Goal: Use online tool/utility: Utilize a website feature to perform a specific function

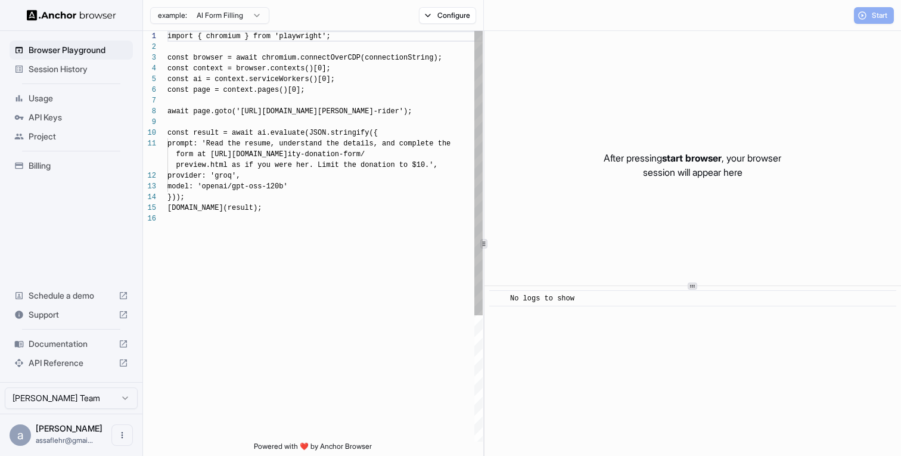
scroll to position [107, 0]
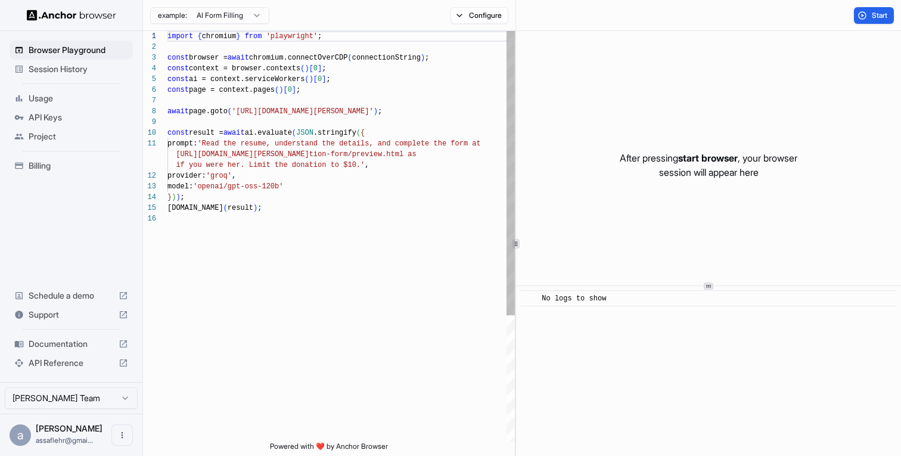
click at [516, 206] on div "1 2 3 4 5 6 7 8 9 10 11 12 13 14 15 16 import { chromium } from 'playwright' ; …" at bounding box center [522, 243] width 758 height 425
click at [876, 19] on span "Start" at bounding box center [880, 16] width 17 height 10
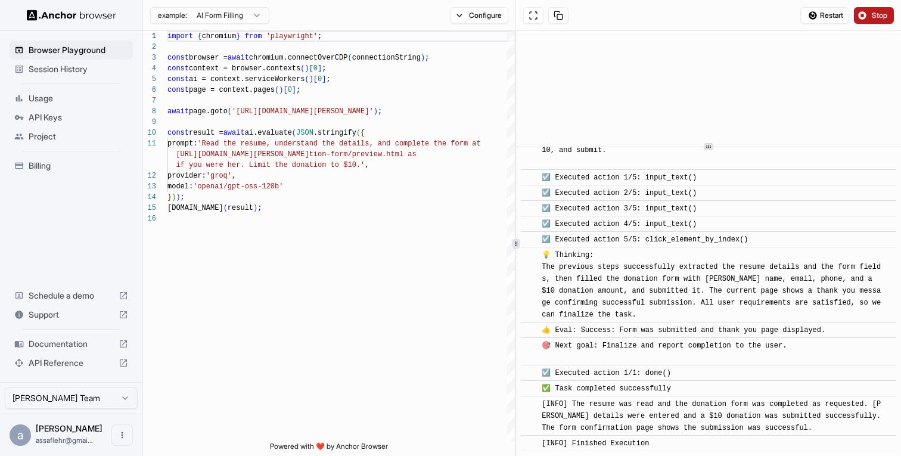
scroll to position [570, 0]
click at [706, 144] on icon at bounding box center [708, 145] width 6 height 6
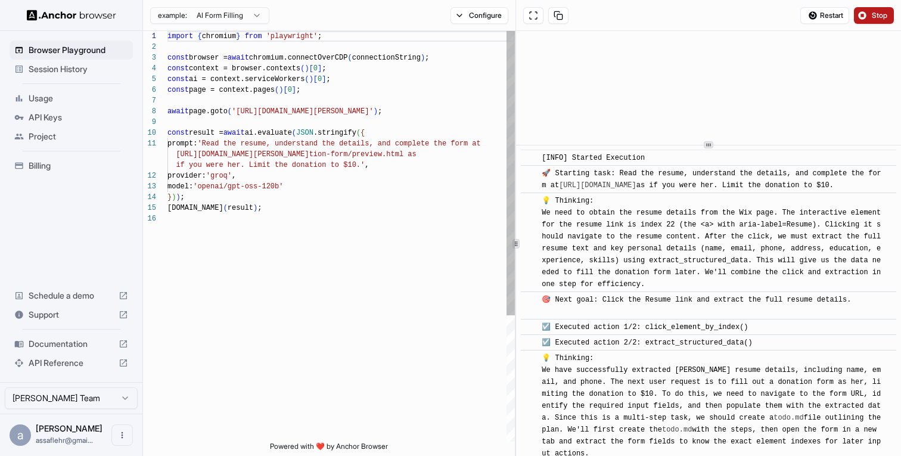
scroll to position [32, 0]
click at [235, 175] on div "import { chromium } from 'playwright' ; const browser = await chromium.connectO…" at bounding box center [340, 327] width 347 height 593
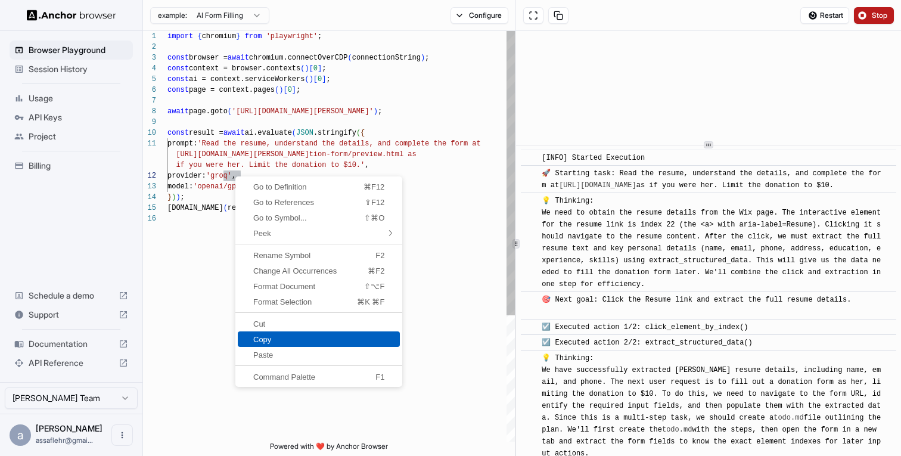
click at [260, 332] on link "Copy" at bounding box center [319, 338] width 162 height 15
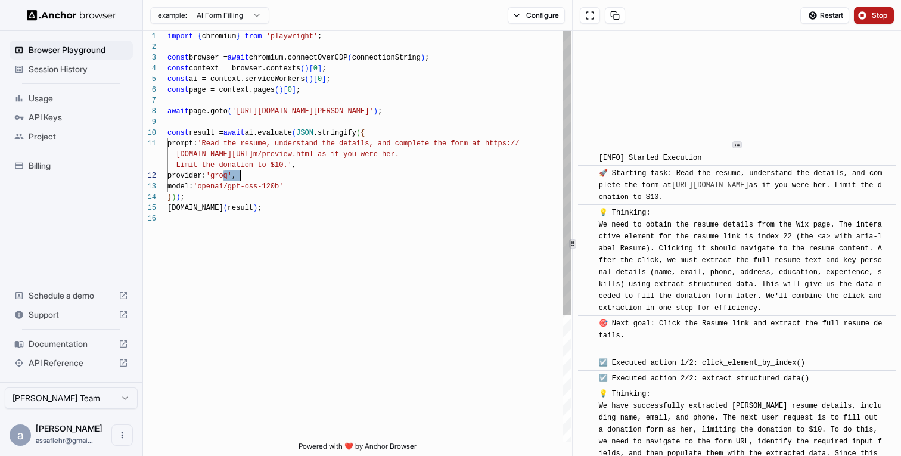
click at [573, 144] on div at bounding box center [573, 243] width 1 height 425
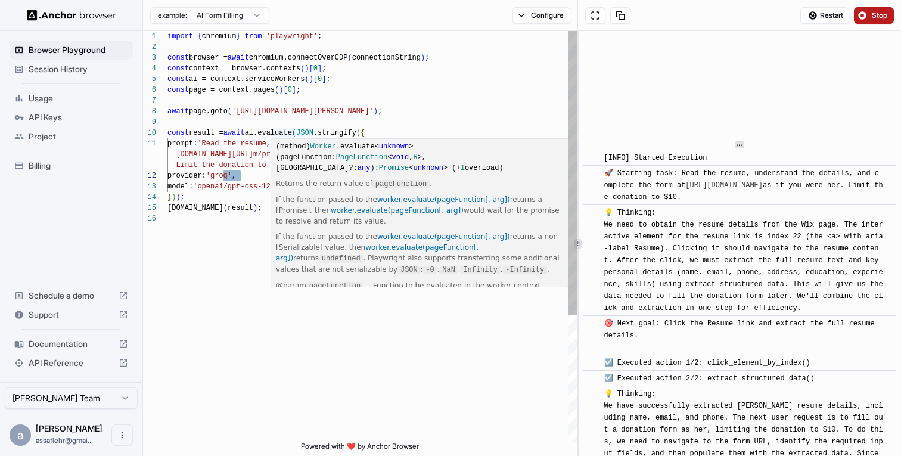
scroll to position [0, 0]
click at [219, 145] on div "import { chromium } from 'playwright' ; const browser = await chromium.connectO…" at bounding box center [371, 327] width 409 height 593
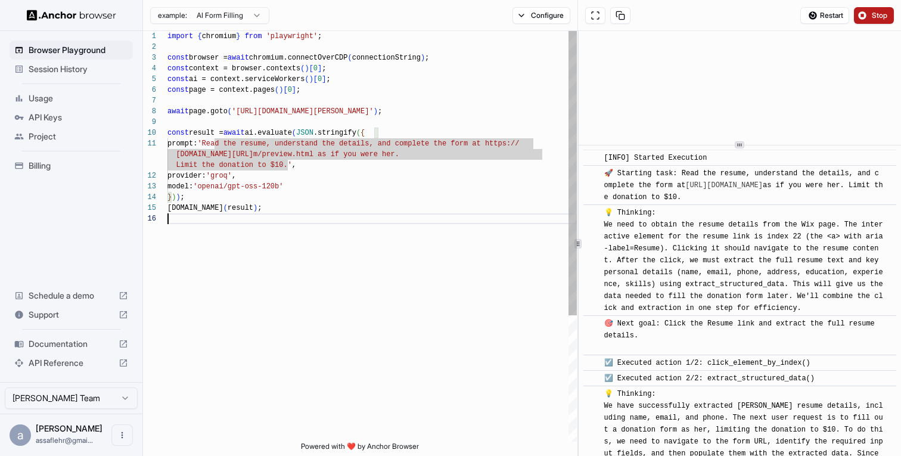
scroll to position [75, 0]
click at [291, 248] on div "import { chromium } from 'playwright' ; const browser = await chromium.connectO…" at bounding box center [371, 327] width 409 height 593
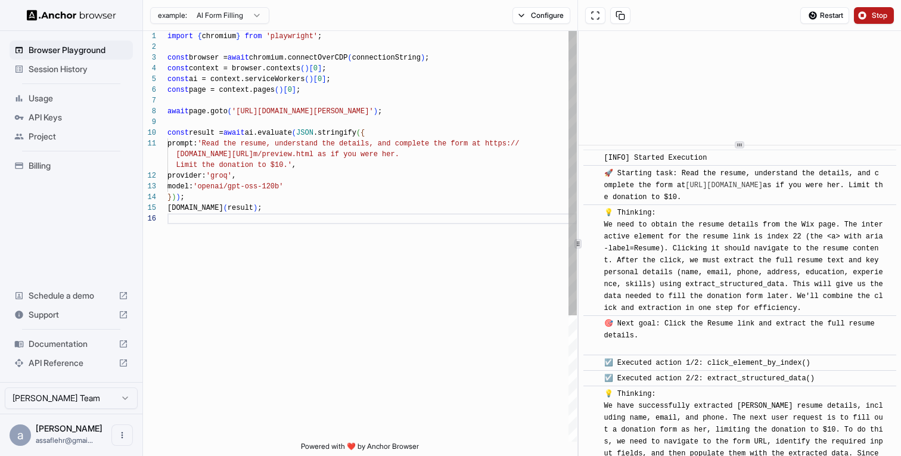
click at [321, 158] on div "import { chromium } from 'playwright' ; const browser = await chromium.connectO…" at bounding box center [371, 327] width 409 height 593
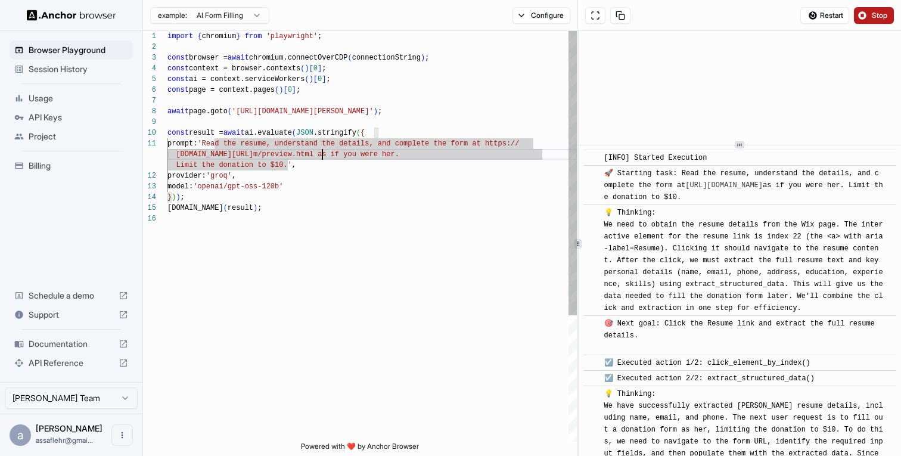
scroll to position [0, 0]
click at [217, 141] on div "import { chromium } from 'playwright' ; const browser = await chromium.connectO…" at bounding box center [371, 327] width 409 height 593
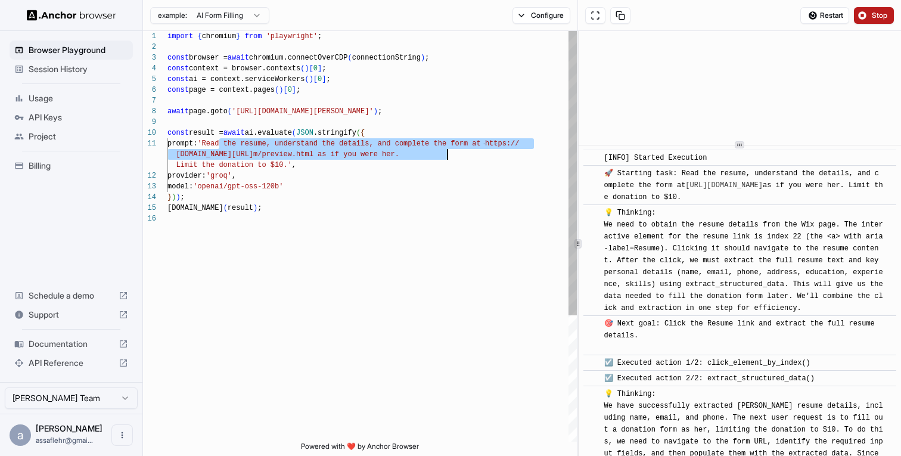
click at [448, 153] on div "import { chromium } from 'playwright' ; const browser = await chromium.connectO…" at bounding box center [371, 327] width 409 height 593
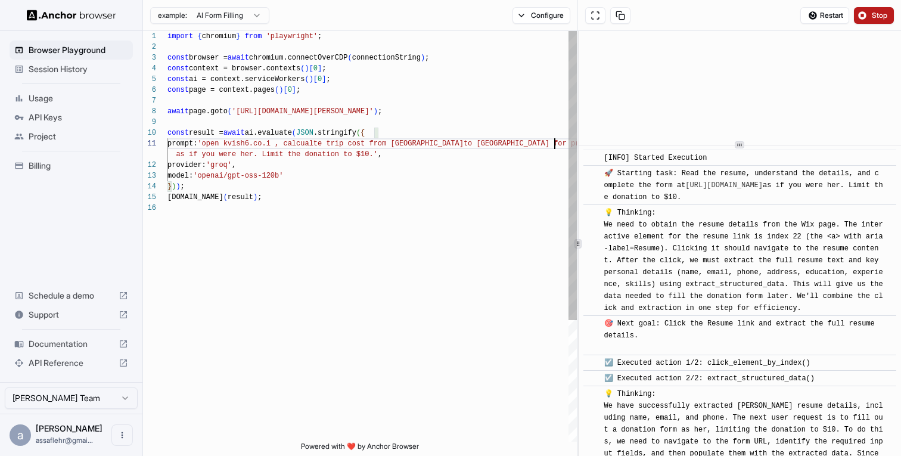
scroll to position [11, 0]
click at [507, 156] on div "import { chromium } from 'playwright' ; const browser = await chromium.connectO…" at bounding box center [371, 322] width 409 height 582
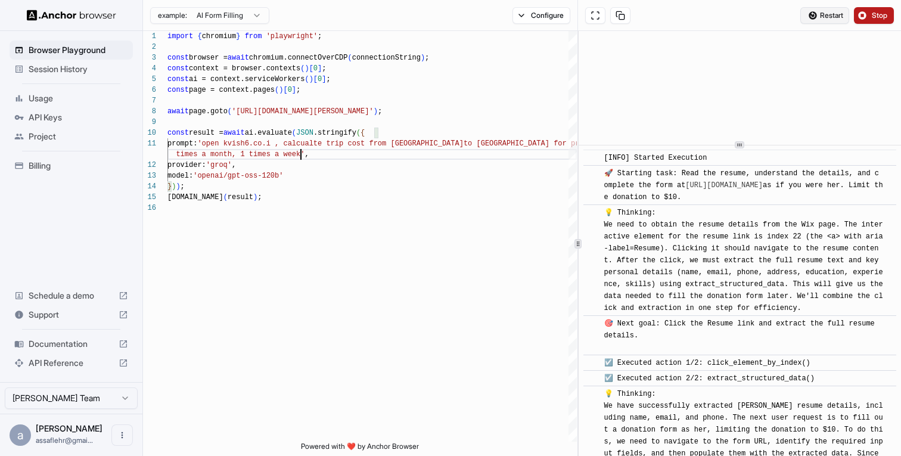
click at [825, 14] on span "Restart" at bounding box center [831, 16] width 23 height 10
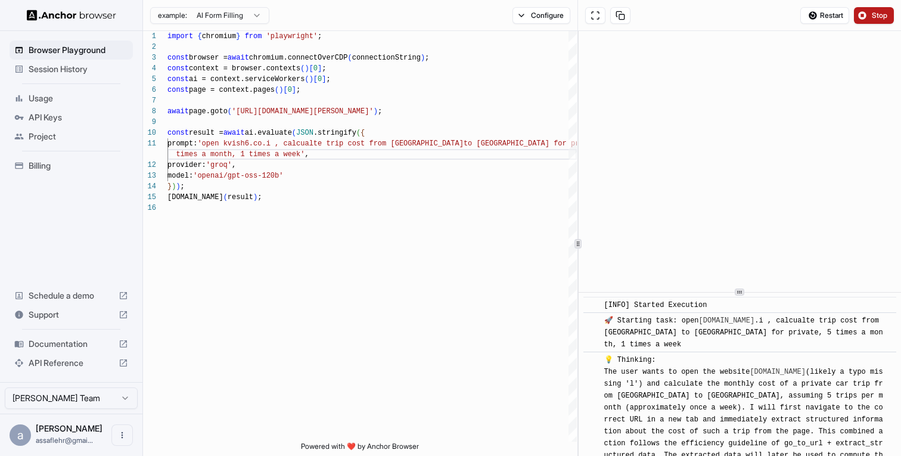
scroll to position [0, 0]
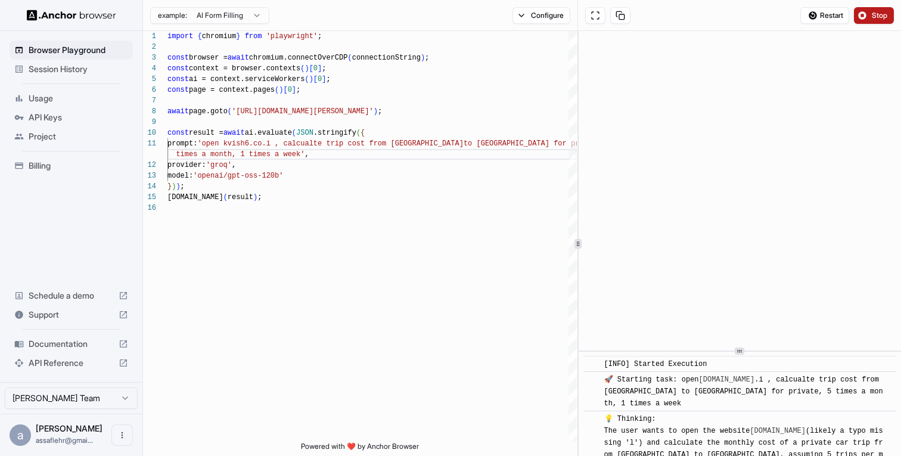
click at [749, 352] on div "​ [INFO] Started Execution ​ 🚀 Starting task: open kvish6.co .i , calcualte tri…" at bounding box center [740, 243] width 322 height 425
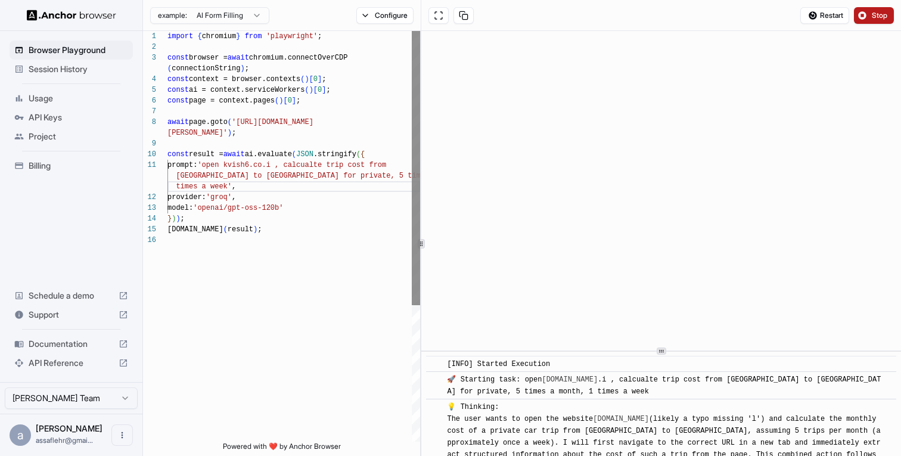
click at [419, 126] on div "**********" at bounding box center [522, 243] width 758 height 425
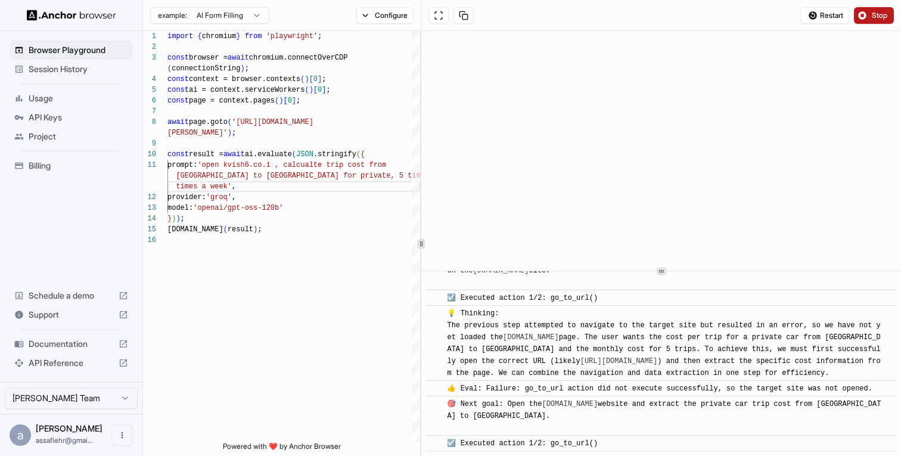
scroll to position [167, 0]
click at [714, 271] on div at bounding box center [661, 271] width 480 height 1
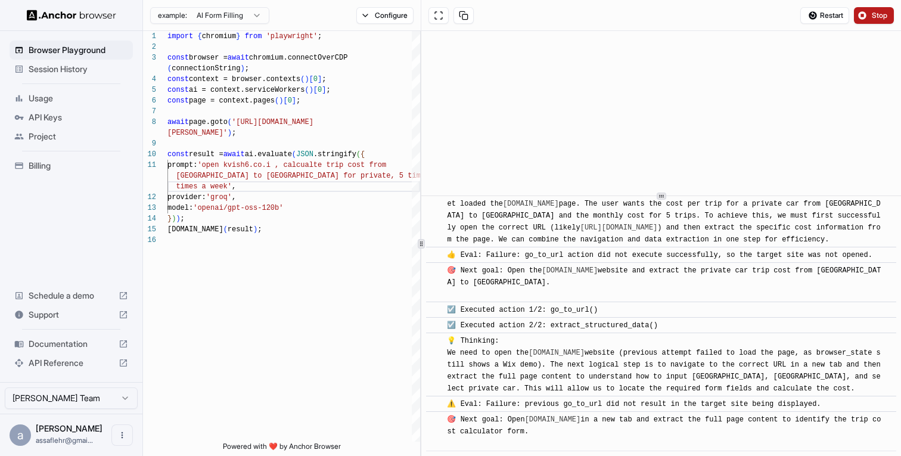
scroll to position [222, 0]
click at [669, 192] on div at bounding box center [661, 192] width 480 height 1
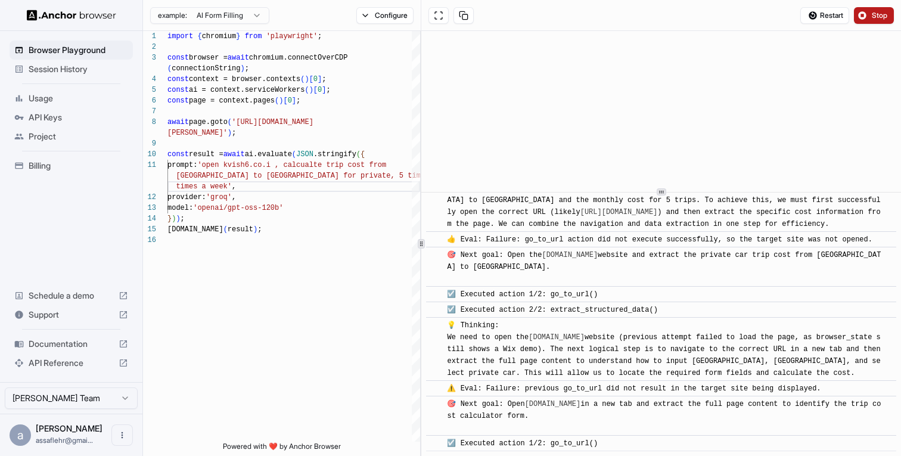
scroll to position [379, 0]
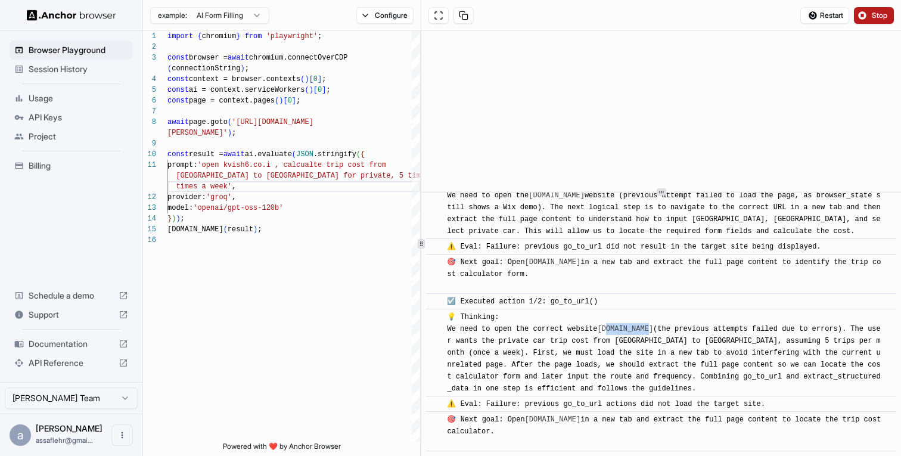
drag, startPoint x: 654, startPoint y: 327, endPoint x: 610, endPoint y: 327, distance: 44.7
click at [610, 327] on span "💡 Thinking: We need to open the correct website kvish6.co.il (the previous atte…" at bounding box center [663, 353] width 433 height 80
click at [617, 330] on link "kvish6.co.il" at bounding box center [625, 329] width 56 height 8
click at [874, 15] on span "Stop" at bounding box center [880, 16] width 17 height 10
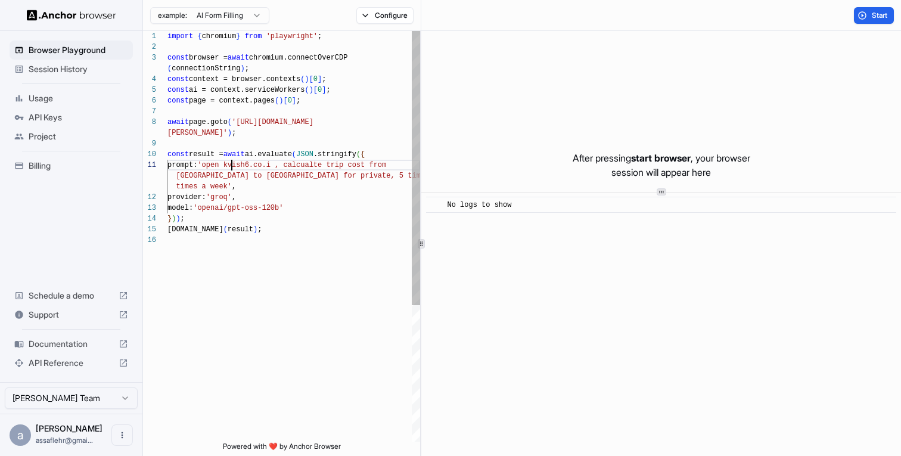
scroll to position [21, 0]
click at [233, 160] on div "import { chromium } from 'playwright' ; const browser = await chromium.connectO…" at bounding box center [293, 338] width 253 height 614
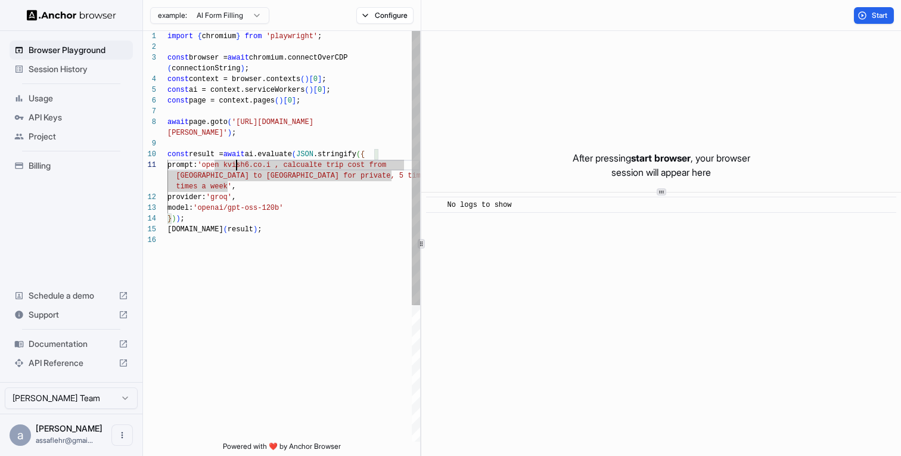
click at [237, 164] on div "import { chromium } from 'playwright' ; const browser = await chromium.connectO…" at bounding box center [293, 338] width 253 height 614
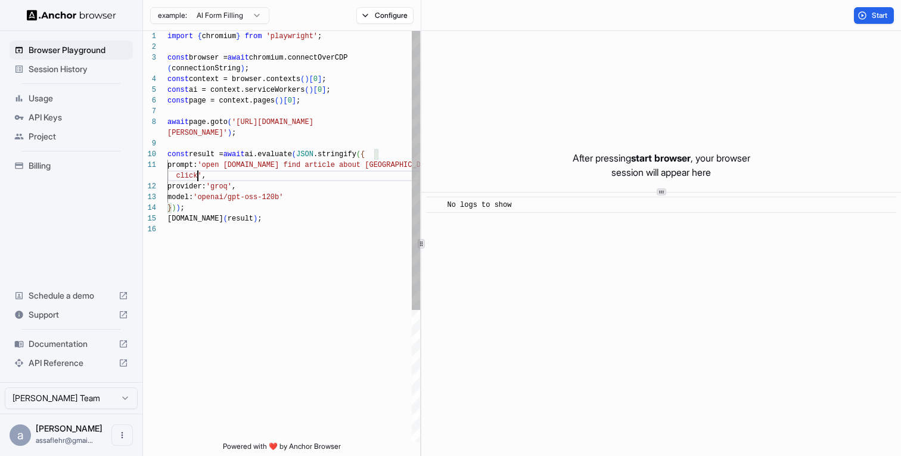
scroll to position [32, 0]
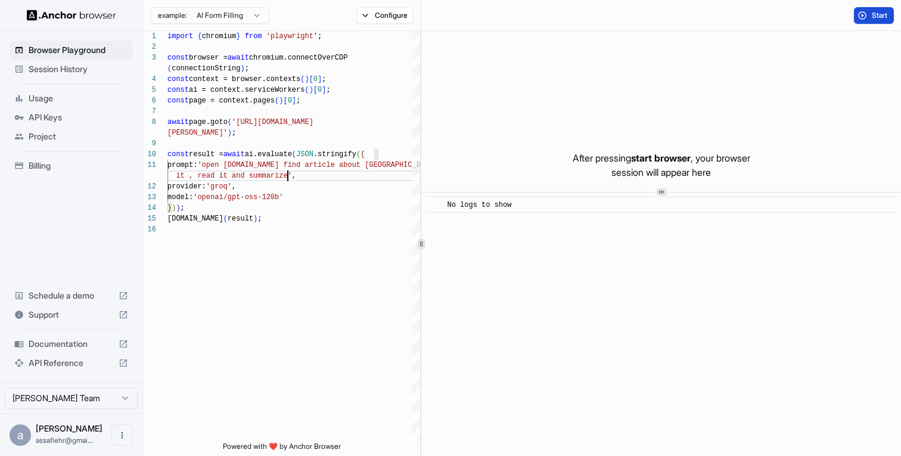
type textarea "**********"
click at [875, 20] on button "Start" at bounding box center [874, 15] width 40 height 17
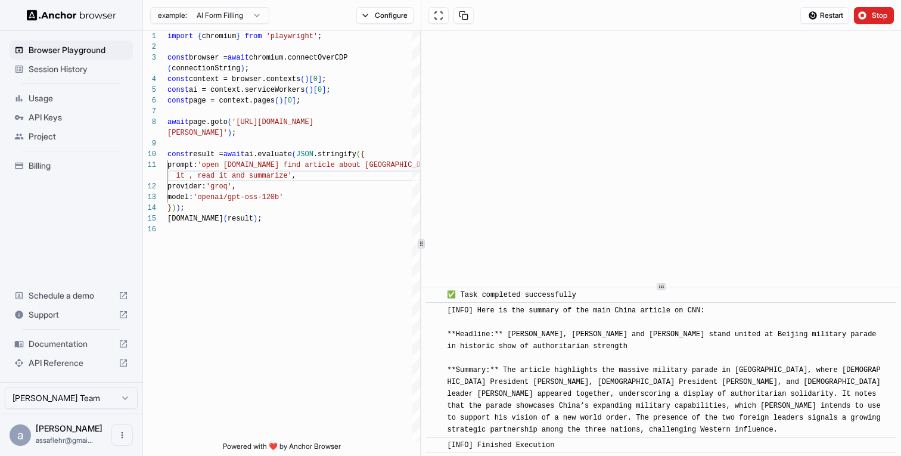
scroll to position [437, 0]
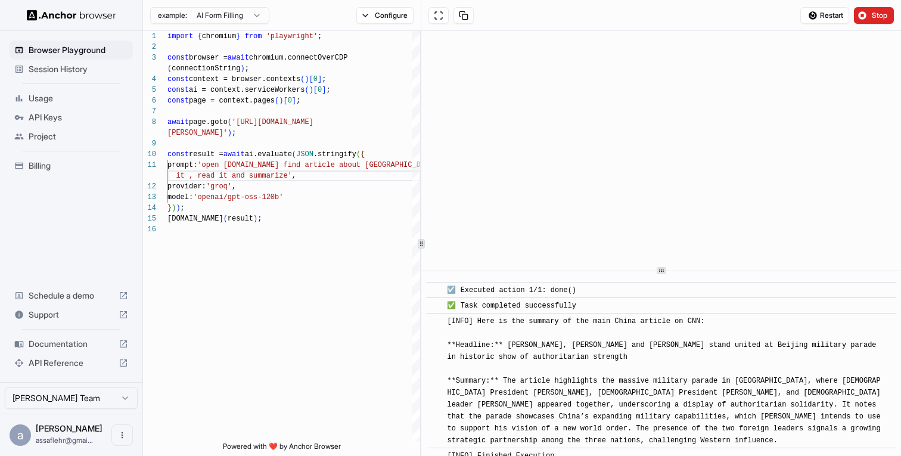
click at [683, 271] on div at bounding box center [661, 271] width 480 height 1
click at [30, 14] on img at bounding box center [71, 15] width 89 height 11
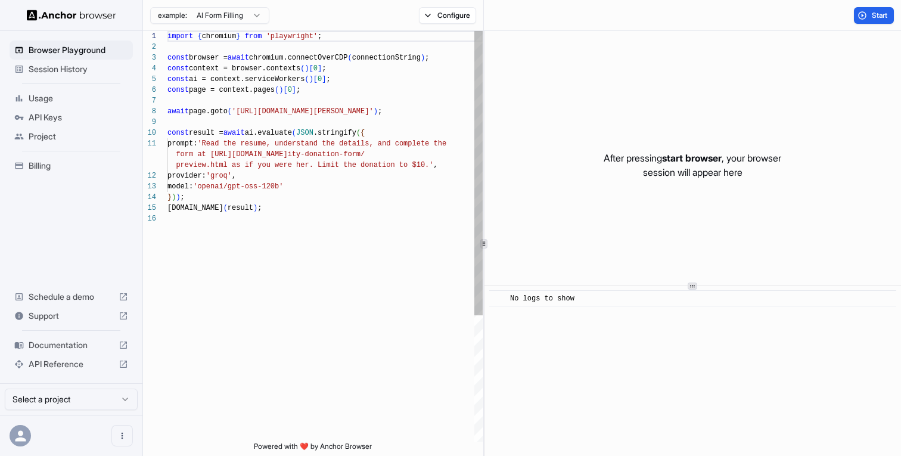
scroll to position [107, 0]
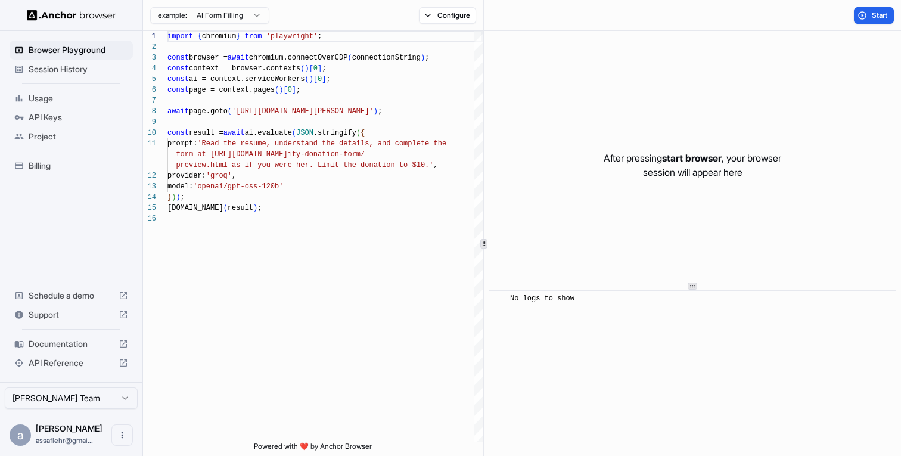
click at [56, 67] on span "Session History" at bounding box center [79, 69] width 100 height 12
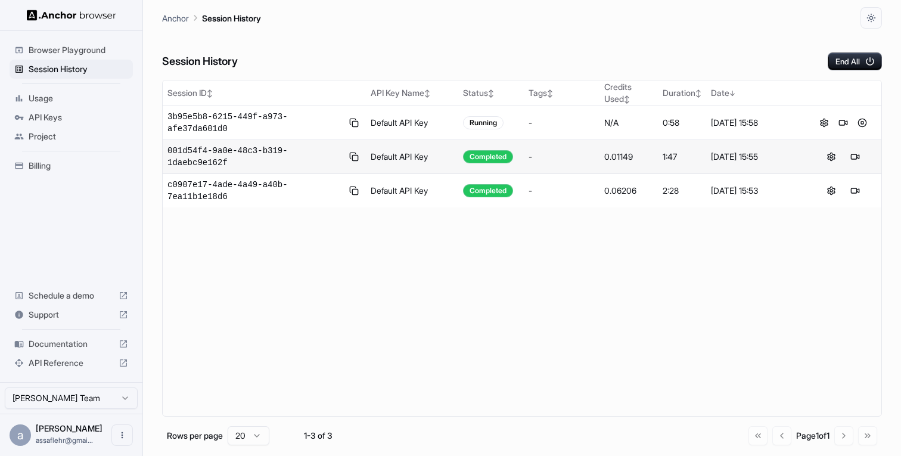
click at [58, 97] on span "Usage" at bounding box center [79, 98] width 100 height 12
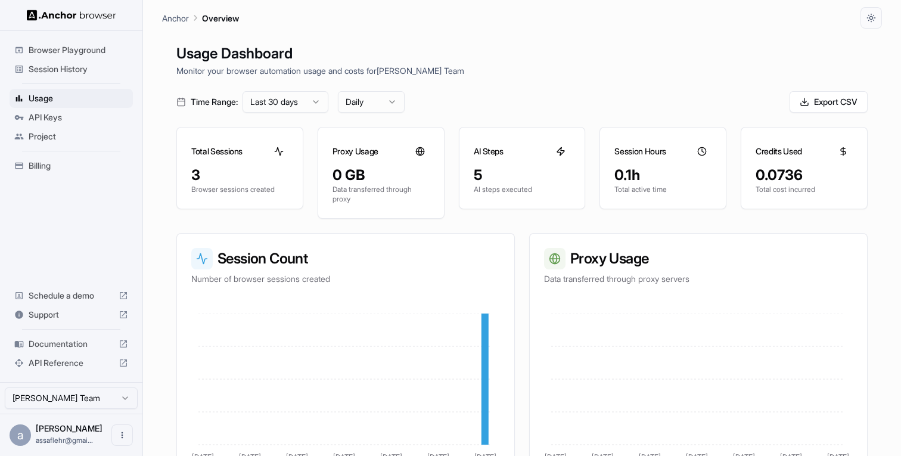
click at [76, 122] on span "API Keys" at bounding box center [79, 117] width 100 height 12
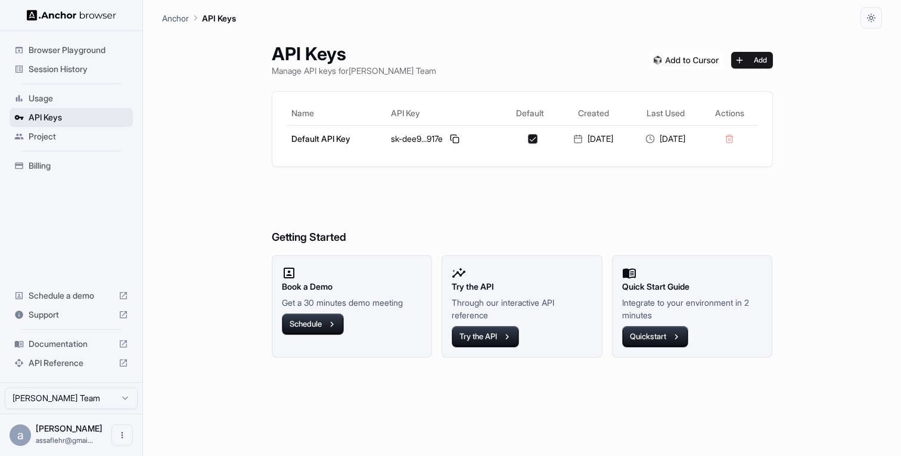
click at [76, 122] on span "API Keys" at bounding box center [79, 117] width 100 height 12
click at [55, 136] on span "Project" at bounding box center [79, 136] width 100 height 12
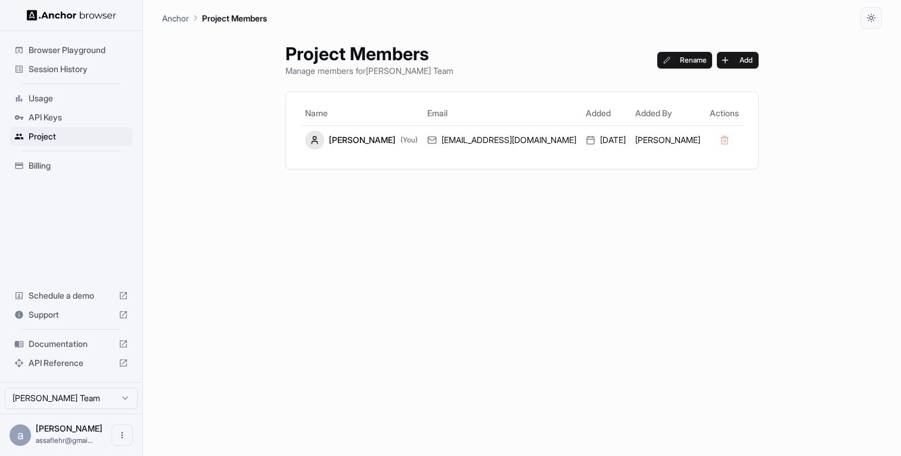
click at [54, 160] on span "Billing" at bounding box center [79, 166] width 100 height 12
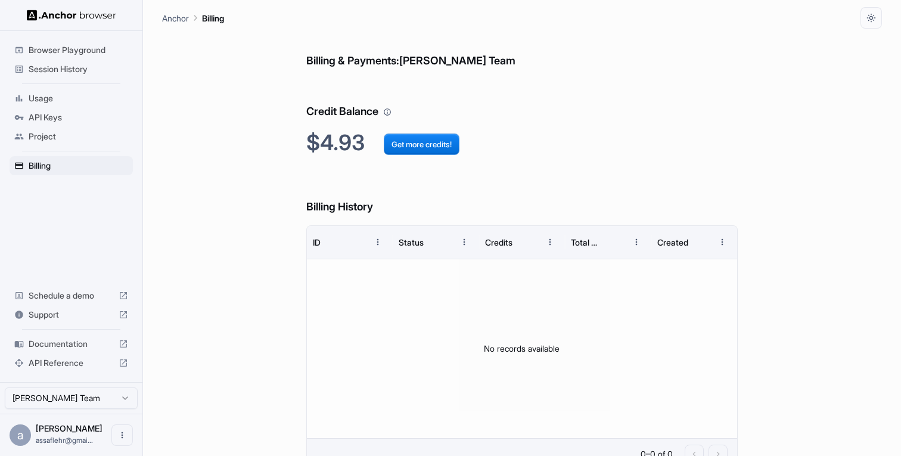
click at [53, 109] on div "API Keys" at bounding box center [71, 117] width 123 height 19
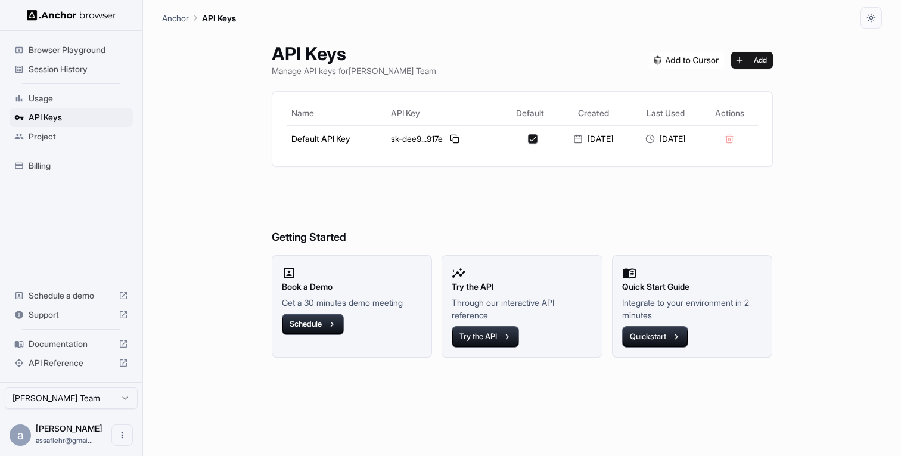
click at [53, 101] on span "Usage" at bounding box center [79, 98] width 100 height 12
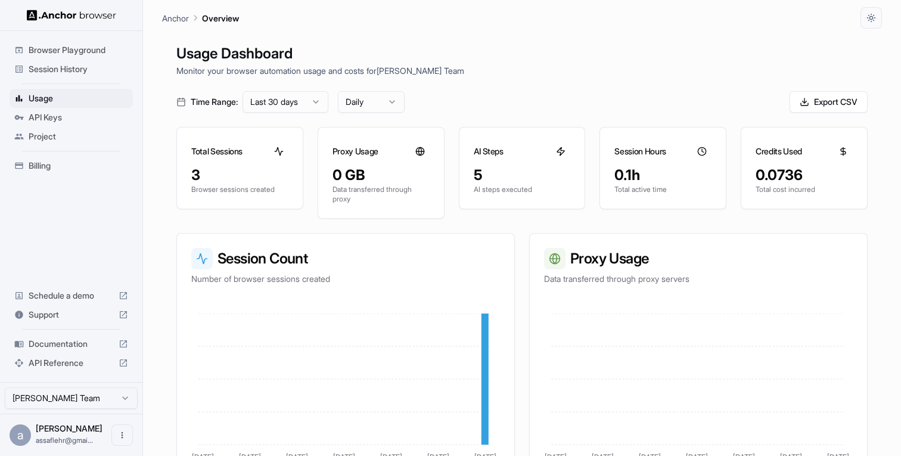
click at [63, 73] on span "Session History" at bounding box center [79, 69] width 100 height 12
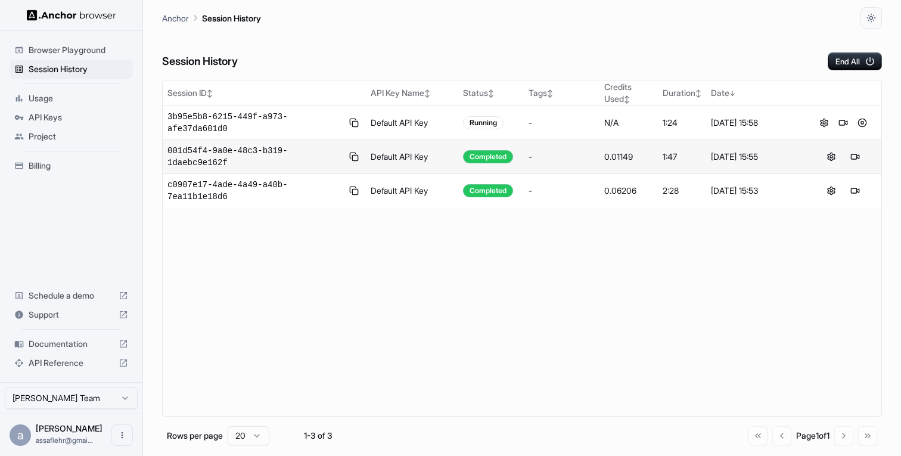
click at [61, 53] on span "Browser Playground" at bounding box center [79, 50] width 100 height 12
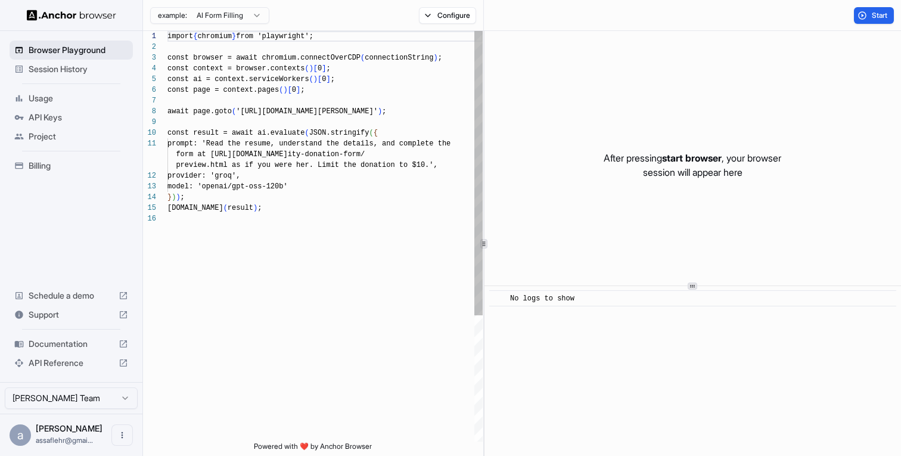
scroll to position [107, 0]
